Goal: Information Seeking & Learning: Find contact information

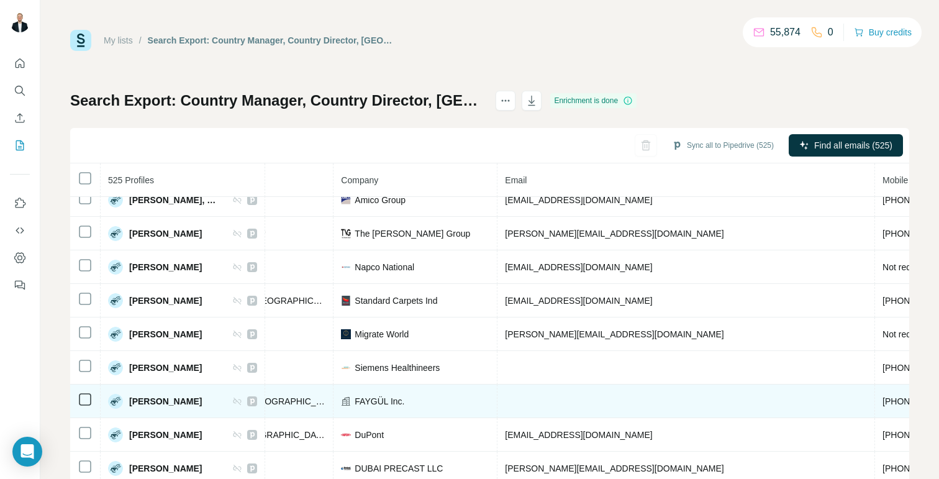
scroll to position [852, 241]
drag, startPoint x: 391, startPoint y: 392, endPoint x: 370, endPoint y: 383, distance: 22.8
click at [370, 384] on td "FAYGÜL Inc." at bounding box center [417, 401] width 164 height 34
drag, startPoint x: 411, startPoint y: 393, endPoint x: 356, endPoint y: 394, distance: 54.0
click at [356, 395] on div "FAYGÜL Inc." at bounding box center [416, 401] width 148 height 12
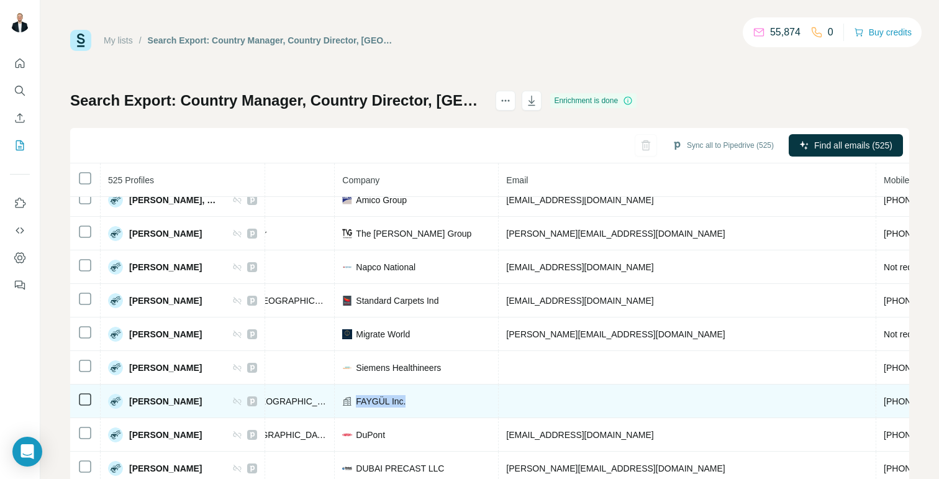
copy span "FAYGÜL Inc."
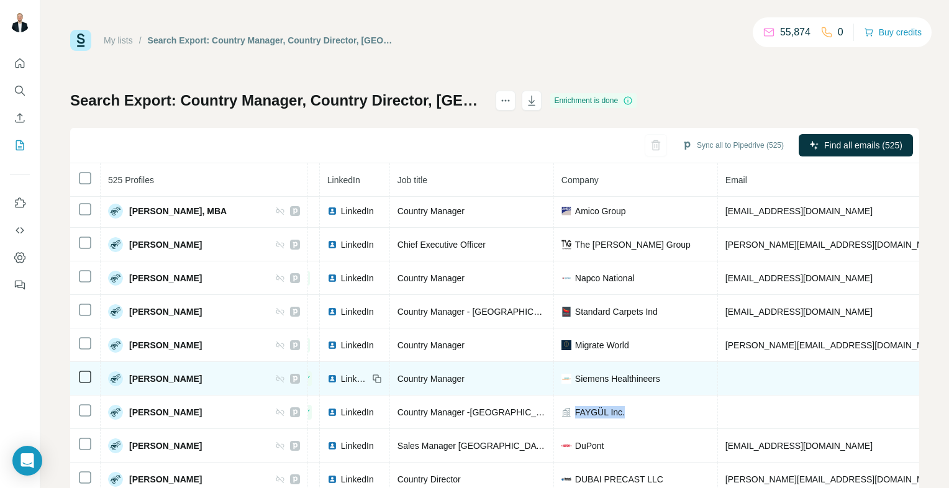
scroll to position [779, 65]
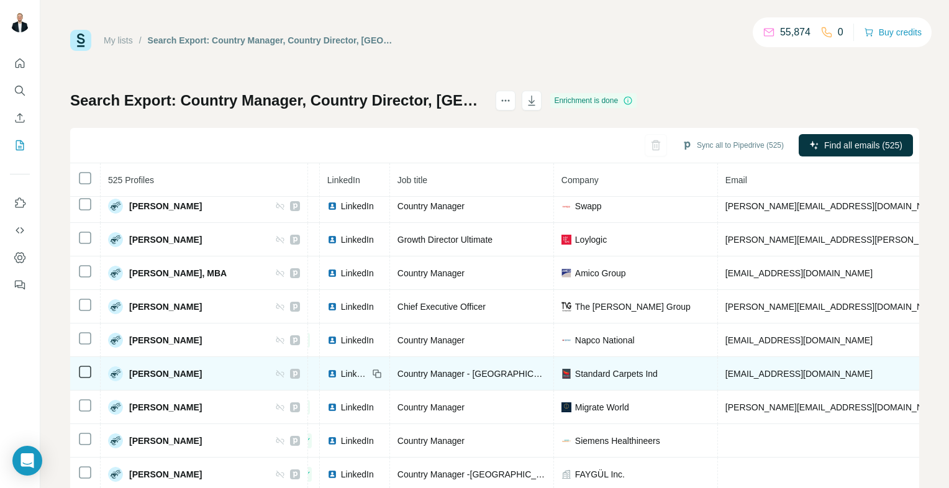
click at [449, 357] on td "Country Manager - [GEOGRAPHIC_DATA], [GEOGRAPHIC_DATA], [GEOGRAPHIC_DATA]" at bounding box center [472, 374] width 164 height 34
drag, startPoint x: 824, startPoint y: 360, endPoint x: 692, endPoint y: 369, distance: 132.0
click at [718, 369] on td "[EMAIL_ADDRESS][DOMAIN_NAME]" at bounding box center [907, 374] width 378 height 34
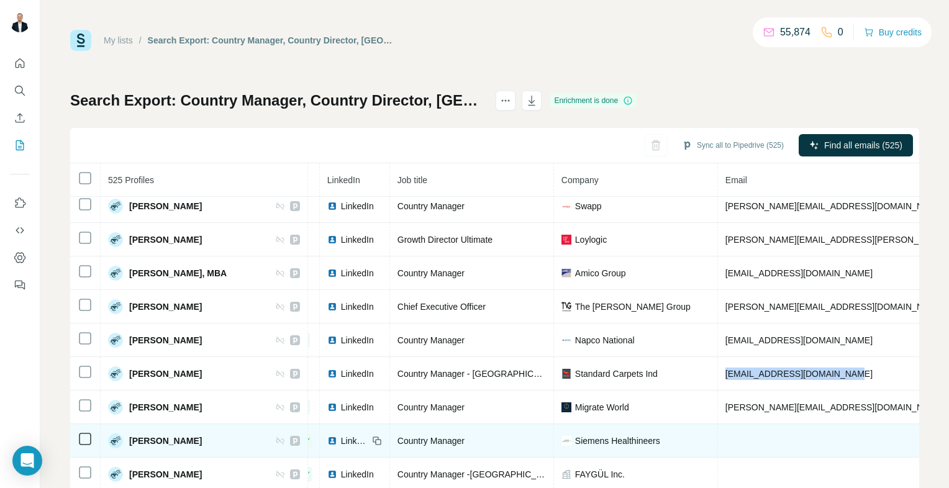
copy span "[EMAIL_ADDRESS][DOMAIN_NAME]"
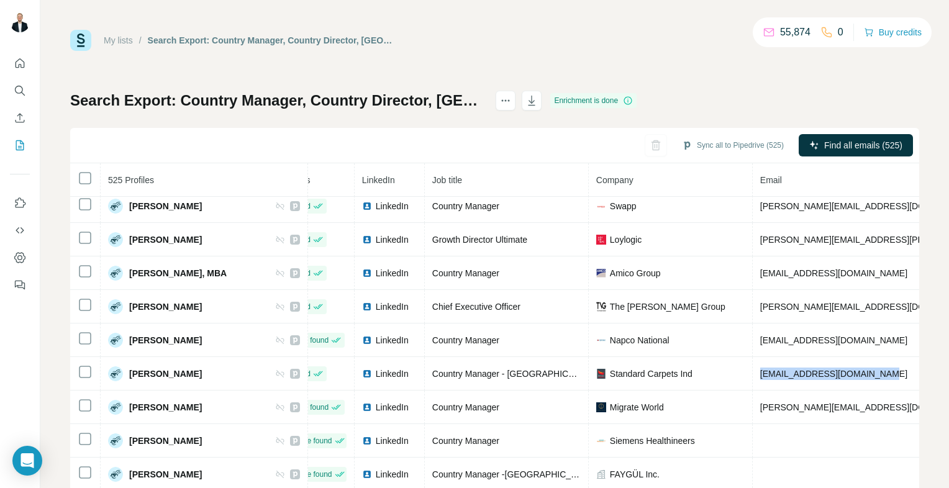
scroll to position [1051, 30]
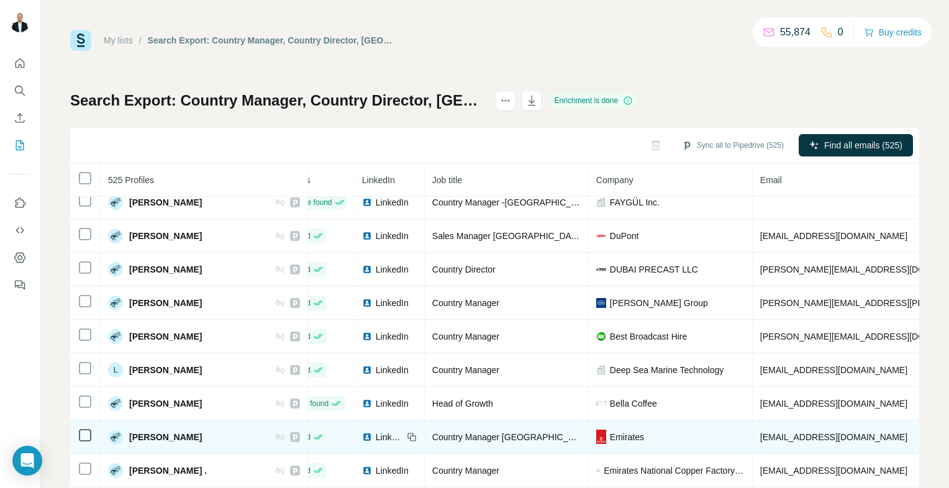
click at [589, 433] on td "Emirates" at bounding box center [671, 437] width 164 height 34
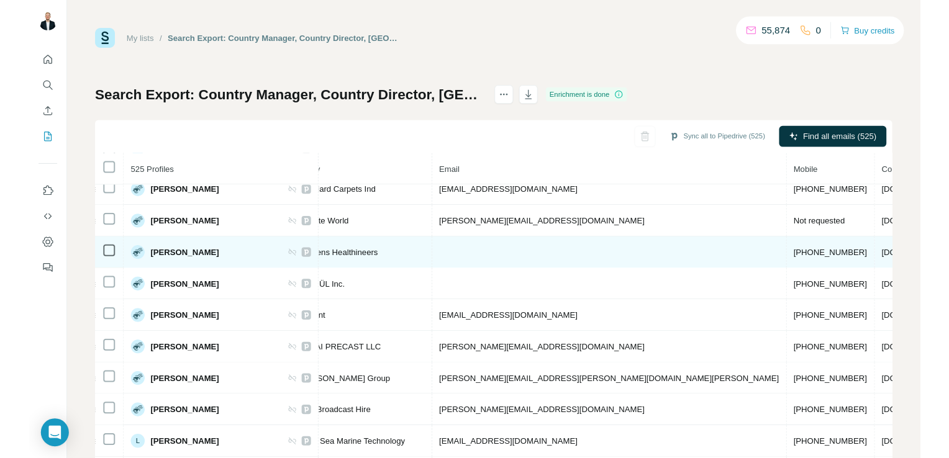
scroll to position [765, 353]
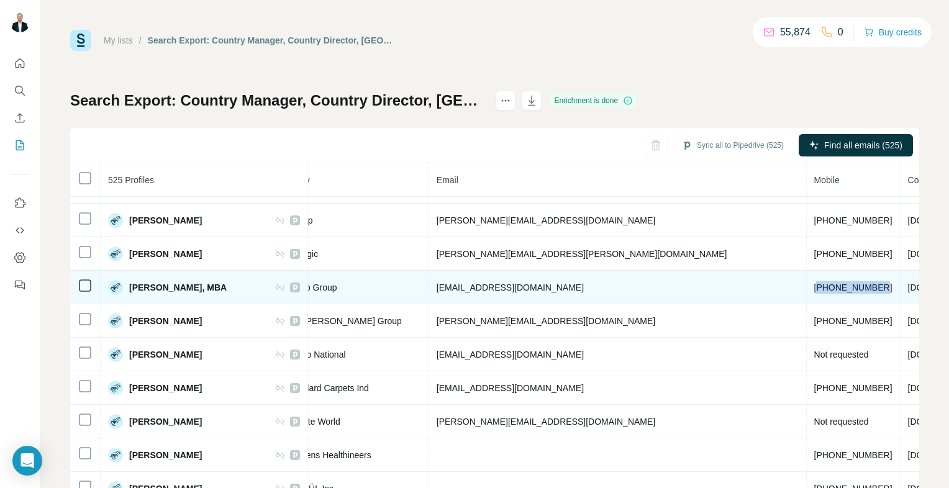
drag, startPoint x: 667, startPoint y: 281, endPoint x: 606, endPoint y: 281, distance: 61.5
click at [807, 281] on td "[PHONE_NUMBER]" at bounding box center [854, 288] width 94 height 34
copy span "971586670990"
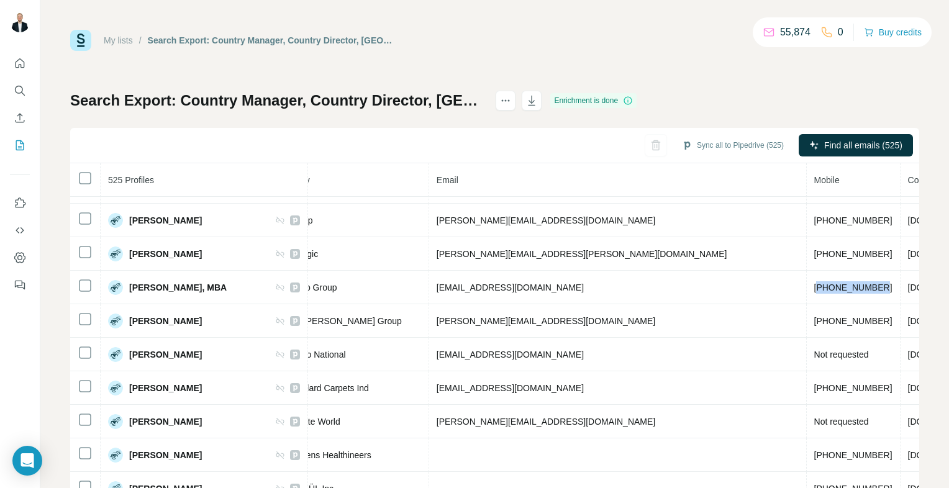
copy span "971586670990"
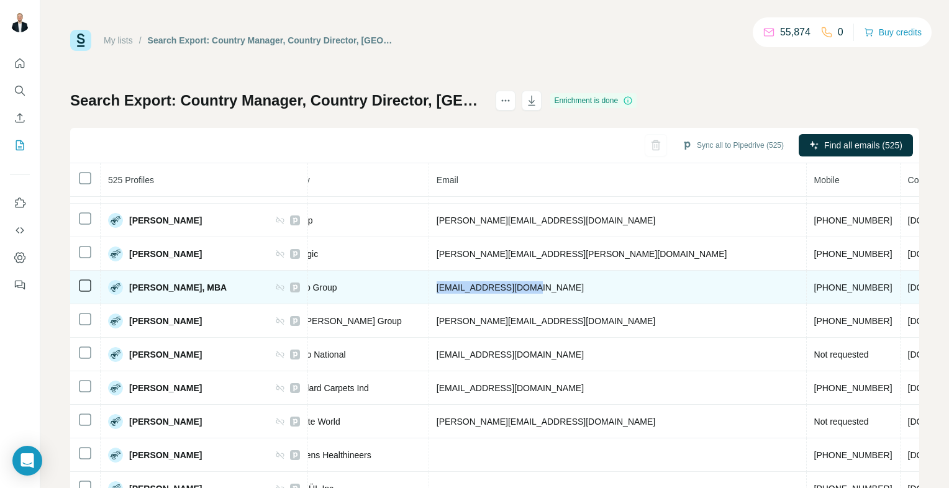
drag, startPoint x: 502, startPoint y: 283, endPoint x: 397, endPoint y: 283, distance: 105.0
click at [429, 283] on td "[EMAIL_ADDRESS][DOMAIN_NAME]" at bounding box center [618, 288] width 378 height 34
copy span "[EMAIL_ADDRESS][DOMAIN_NAME]"
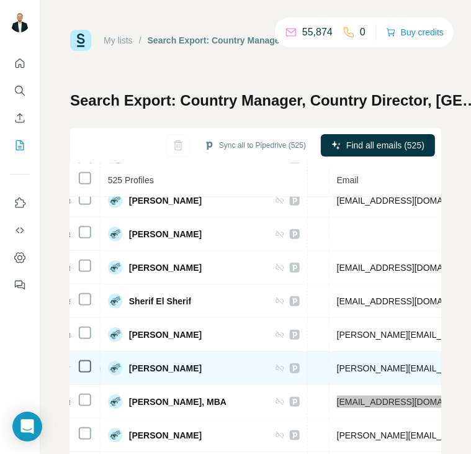
scroll to position [650, 467]
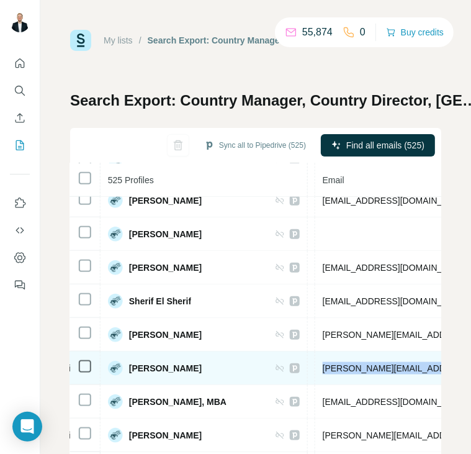
drag, startPoint x: 399, startPoint y: 365, endPoint x: 283, endPoint y: 365, distance: 116.1
copy span "[PERSON_NAME][EMAIL_ADDRESS][PERSON_NAME][DOMAIN_NAME]"
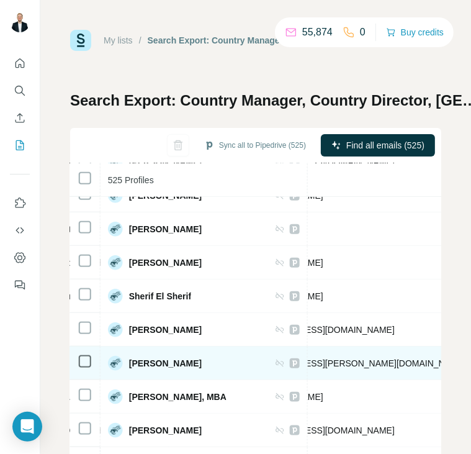
scroll to position [653, 627]
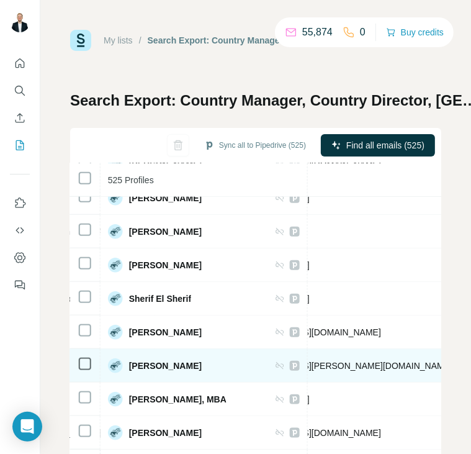
drag, startPoint x: 397, startPoint y: 362, endPoint x: 325, endPoint y: 356, distance: 72.3
drag, startPoint x: 325, startPoint y: 356, endPoint x: 332, endPoint y: 361, distance: 8.4
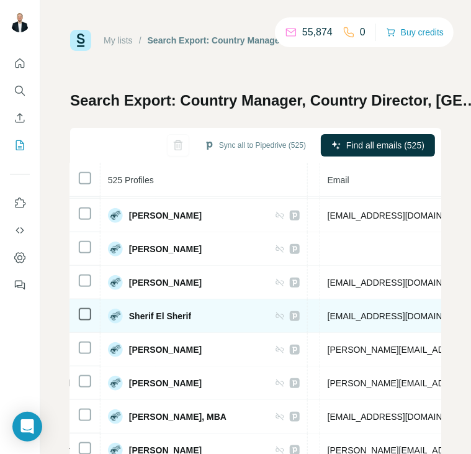
scroll to position [635, 461]
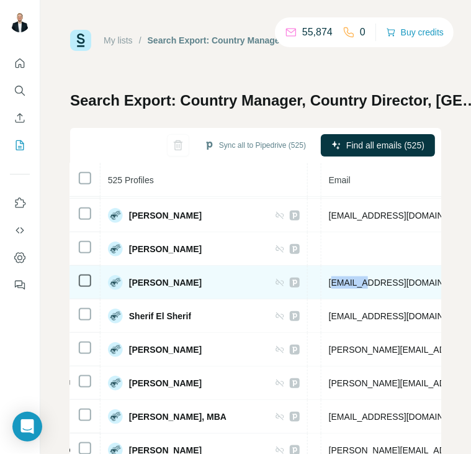
drag, startPoint x: 299, startPoint y: 280, endPoint x: 325, endPoint y: 280, distance: 25.5
click at [329, 280] on span "[EMAIL_ADDRESS][DOMAIN_NAME]" at bounding box center [402, 283] width 147 height 10
drag, startPoint x: 325, startPoint y: 280, endPoint x: 301, endPoint y: 278, distance: 24.3
click at [329, 278] on span "[EMAIL_ADDRESS][DOMAIN_NAME]" at bounding box center [402, 283] width 147 height 10
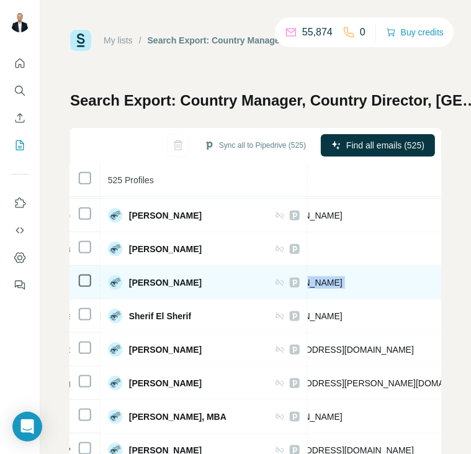
scroll to position [635, 617]
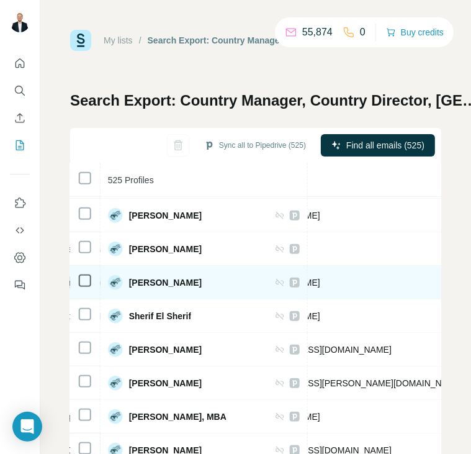
drag, startPoint x: 294, startPoint y: 278, endPoint x: 261, endPoint y: 282, distance: 33.2
click at [261, 282] on tr "[PERSON_NAME] Found LinkedIn Country Manager SPS electronic GmbH [EMAIL_ADDRESS…" at bounding box center [200, 283] width 1494 height 34
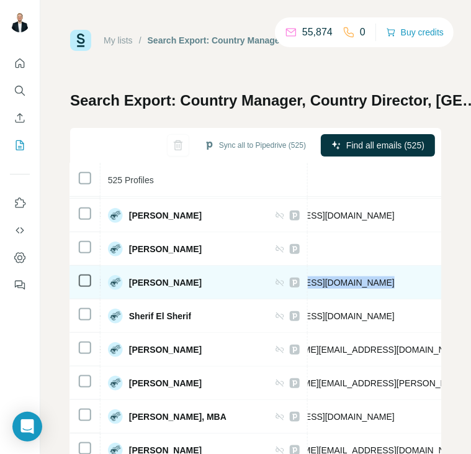
drag, startPoint x: 261, startPoint y: 282, endPoint x: 270, endPoint y: 278, distance: 9.2
click at [270, 278] on tr "[PERSON_NAME] Found LinkedIn Country Manager SPS electronic GmbH [EMAIL_ADDRESS…" at bounding box center [275, 283] width 1494 height 34
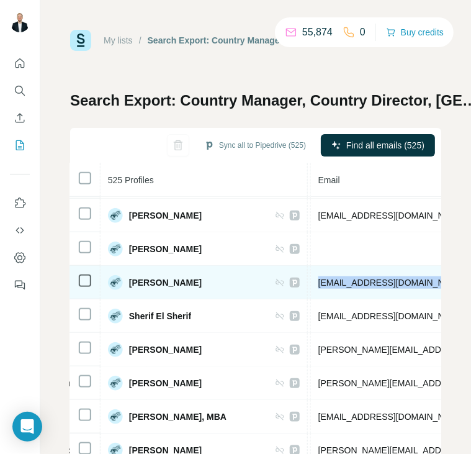
copy tr "Found LinkedIn Country Manager SPS electronic GmbH [EMAIL_ADDRESS][DOMAIN_NAME]"
click at [403, 281] on span "[EMAIL_ADDRESS][DOMAIN_NAME]" at bounding box center [392, 283] width 147 height 10
drag, startPoint x: 414, startPoint y: 275, endPoint x: 288, endPoint y: 280, distance: 125.6
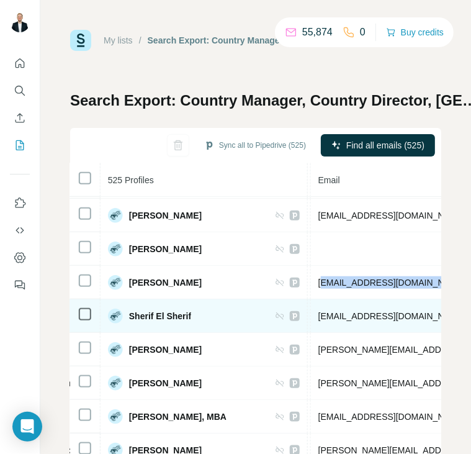
drag, startPoint x: 288, startPoint y: 280, endPoint x: 293, endPoint y: 293, distance: 13.7
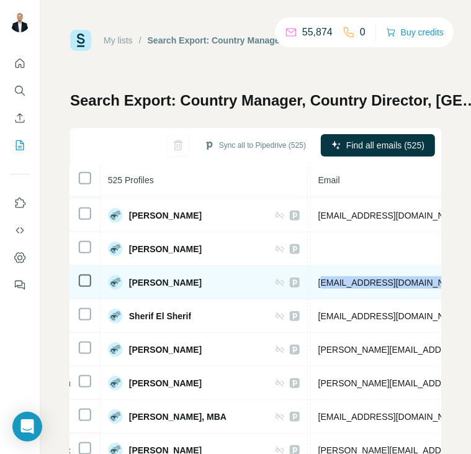
click at [368, 278] on span "[EMAIL_ADDRESS][DOMAIN_NAME]" at bounding box center [392, 283] width 147 height 10
drag, startPoint x: 408, startPoint y: 275, endPoint x: 286, endPoint y: 278, distance: 122.4
copy span "[EMAIL_ADDRESS][DOMAIN_NAME]"
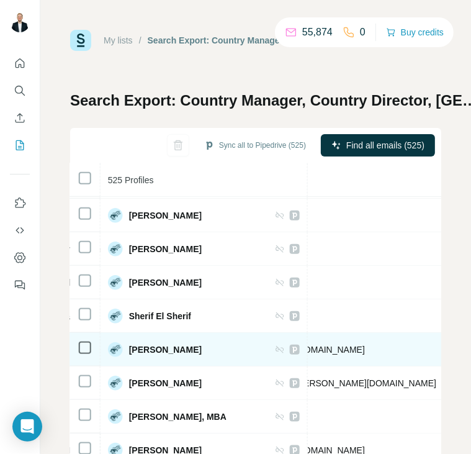
scroll to position [635, 643]
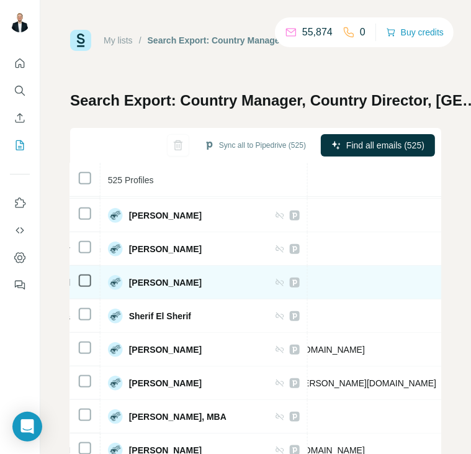
drag, startPoint x: 382, startPoint y: 275, endPoint x: 315, endPoint y: 278, distance: 66.5
copy span "971504268815"
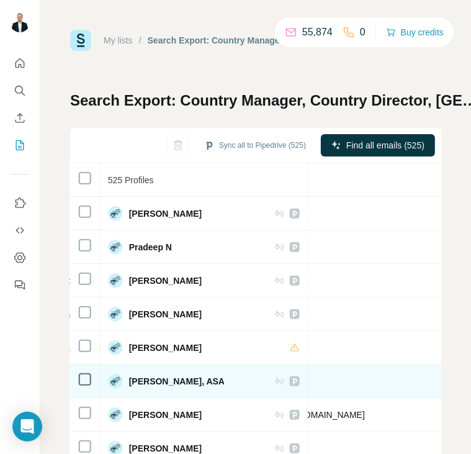
scroll to position [404, 643]
